Goal: Check status: Check status

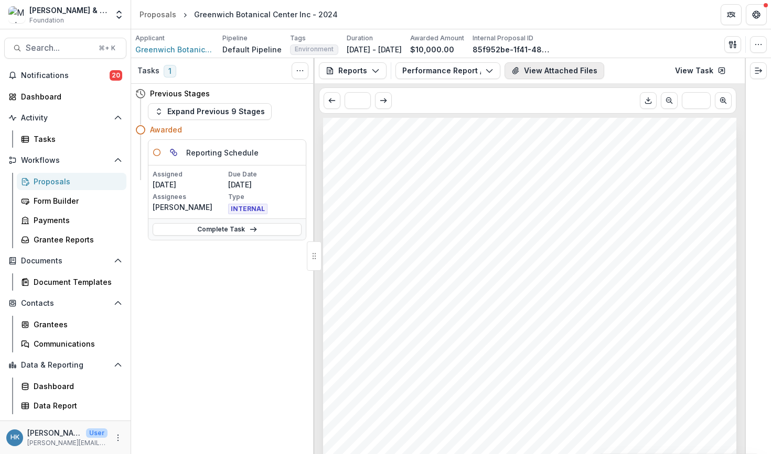
click at [564, 66] on button "View Attached Files" at bounding box center [554, 70] width 100 height 17
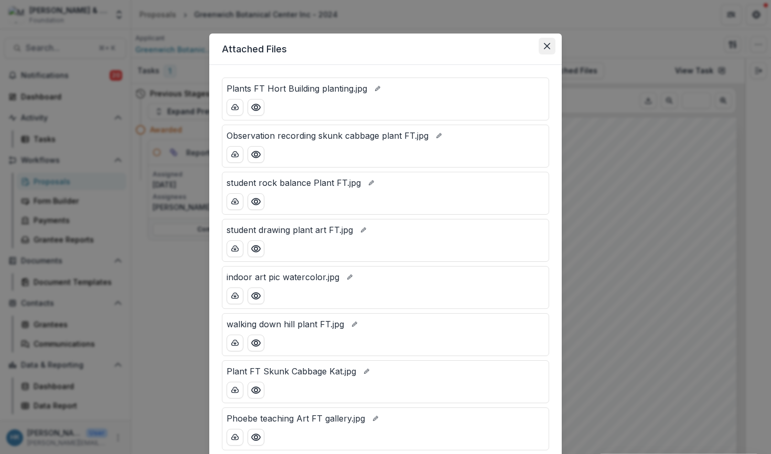
click at [550, 50] on button "Close" at bounding box center [546, 46] width 17 height 17
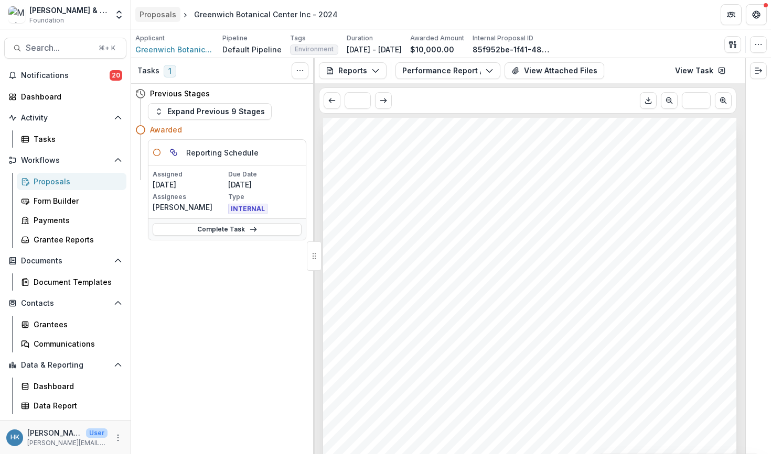
click at [160, 14] on div "Proposals" at bounding box center [157, 14] width 37 height 11
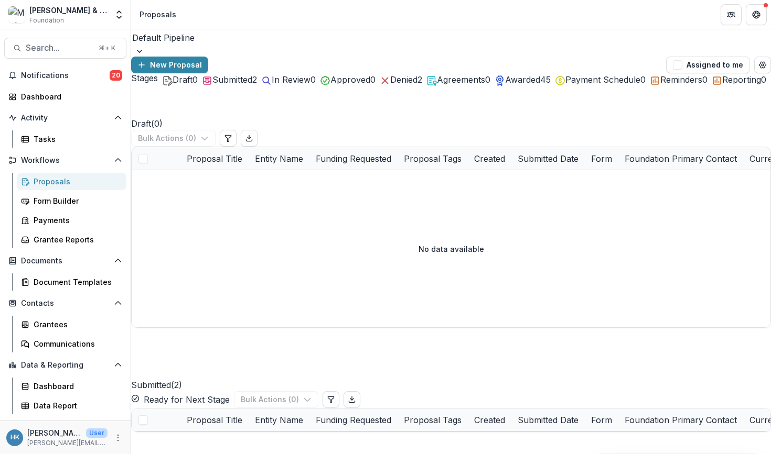
click at [257, 86] on div "Submitted 2" at bounding box center [229, 79] width 55 height 13
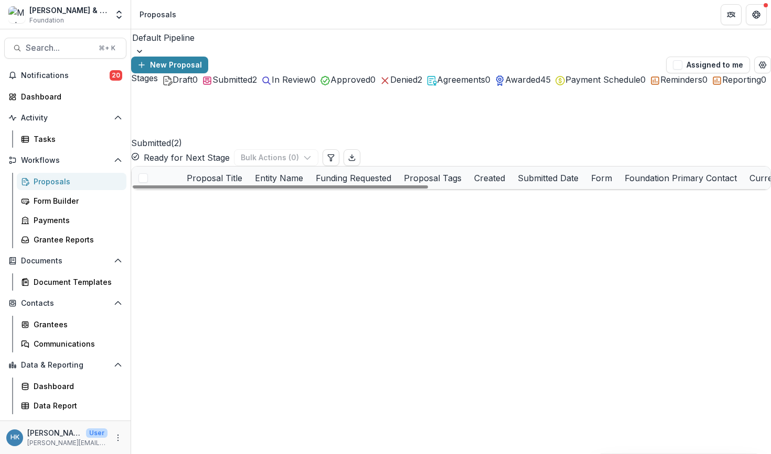
click at [353, 190] on div "Prevent [MEDICAL_DATA] [US_STATE], Inc." at bounding box center [376, 201] width 131 height 23
click at [276, 198] on link "2025 - Springer Application" at bounding box center [237, 201] width 101 height 11
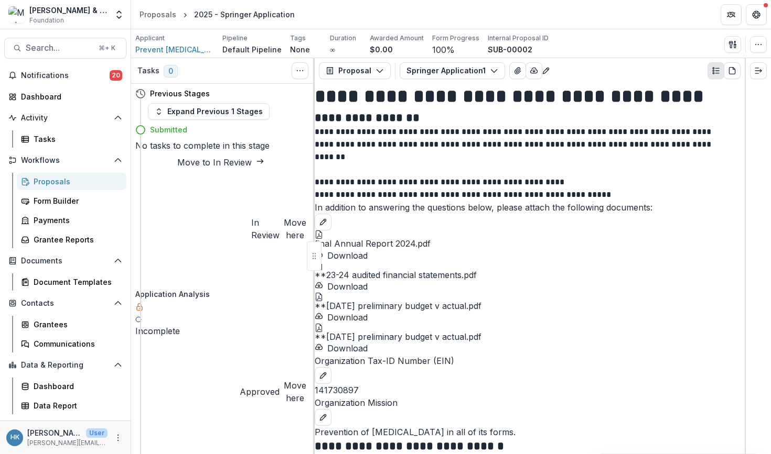
scroll to position [75, 0]
click at [435, 262] on div at bounding box center [530, 266] width 430 height 8
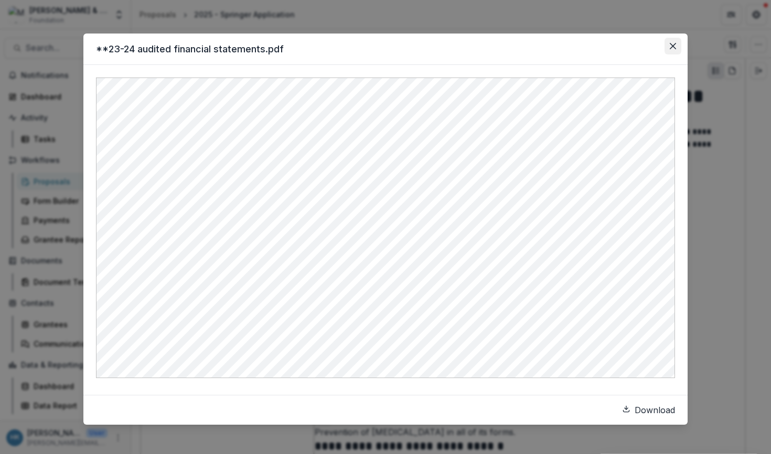
click at [665, 48] on button "Close" at bounding box center [672, 46] width 17 height 17
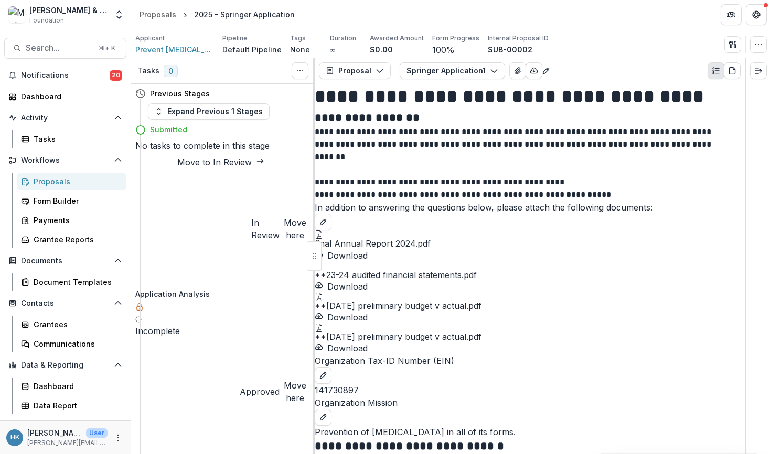
click at [323, 293] on icon at bounding box center [319, 297] width 8 height 8
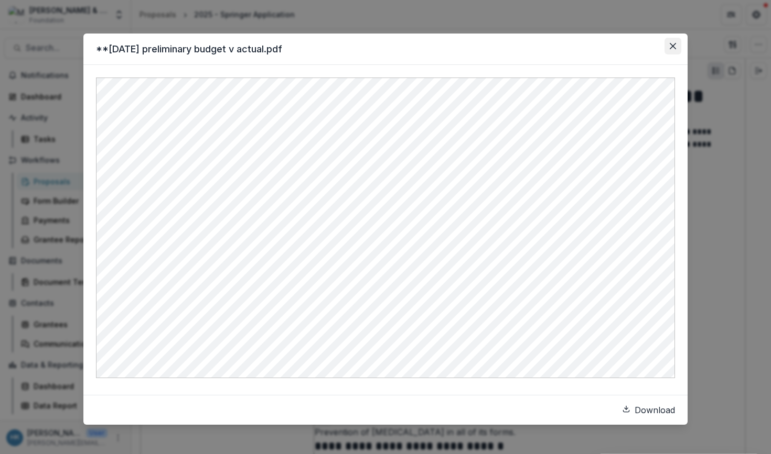
click at [668, 46] on button "Close" at bounding box center [672, 46] width 17 height 17
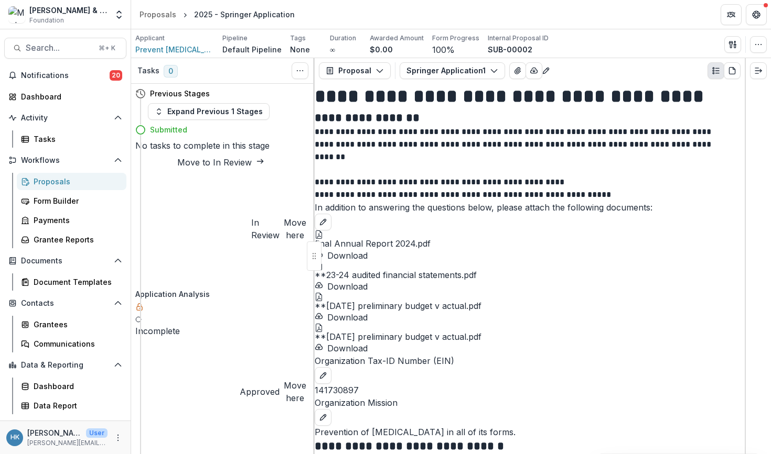
click at [547, 324] on div at bounding box center [530, 328] width 430 height 8
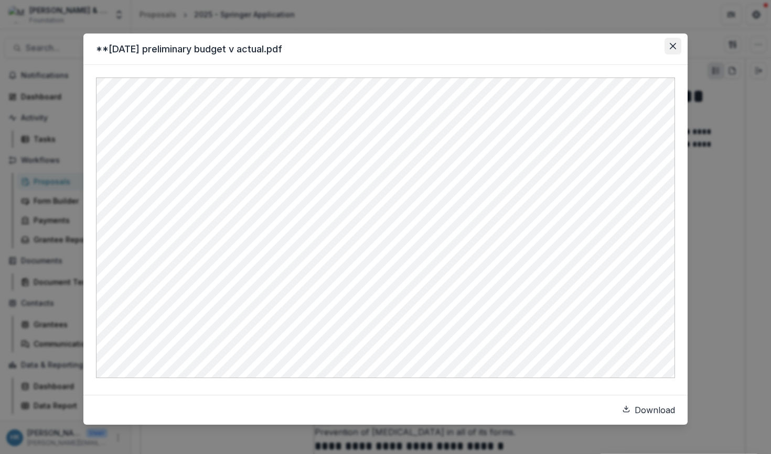
click at [677, 41] on button "Close" at bounding box center [672, 46] width 17 height 17
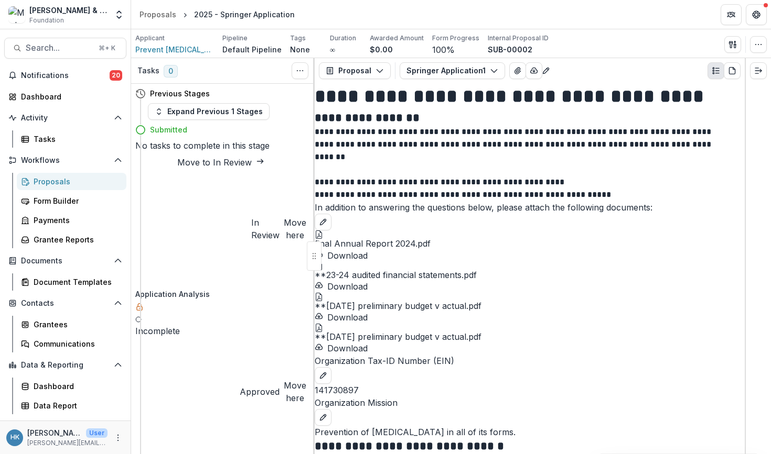
scroll to position [72, 0]
click at [323, 234] on icon at bounding box center [319, 235] width 8 height 8
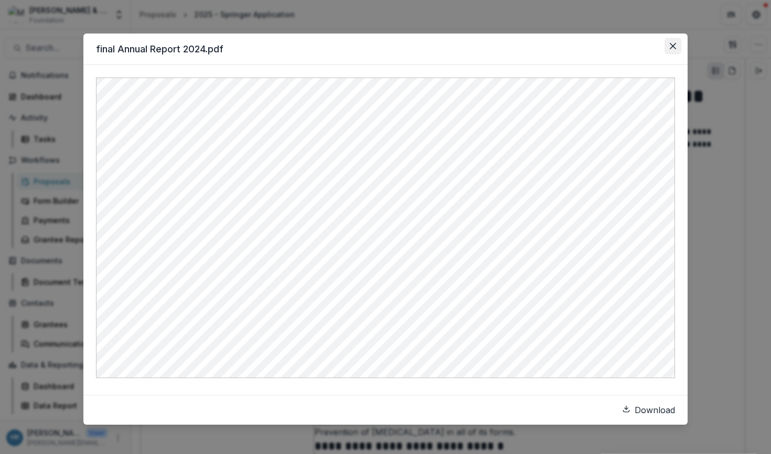
click at [670, 45] on icon "Close" at bounding box center [672, 46] width 6 height 6
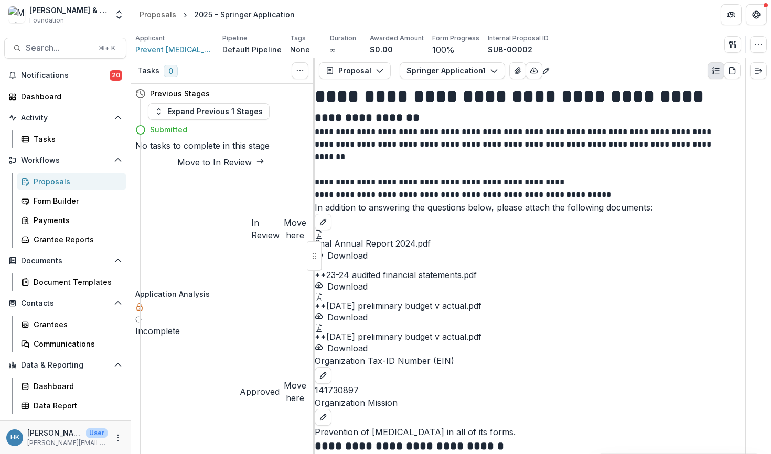
scroll to position [967, 0]
